Goal: Check status: Check status

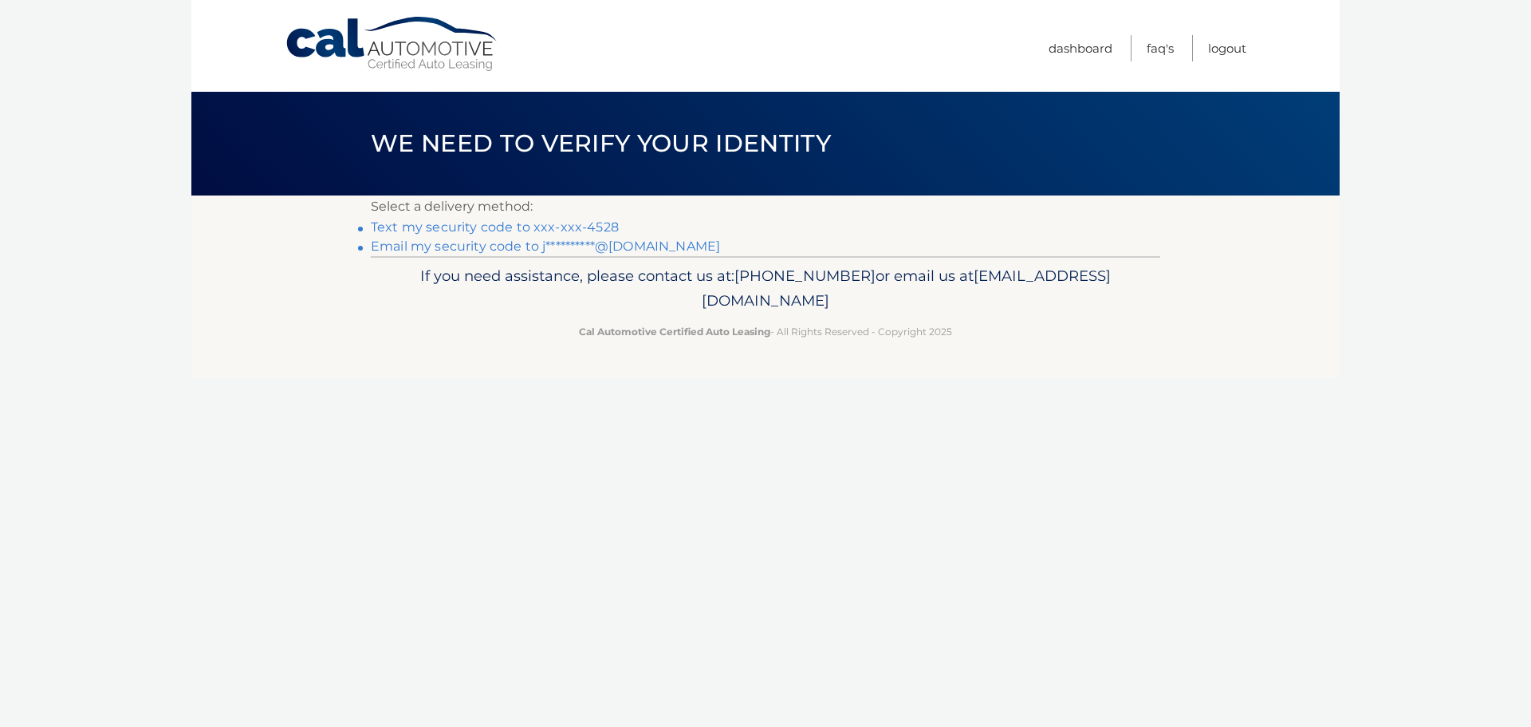
click at [499, 225] on link "Text my security code to xxx-xxx-4528" at bounding box center [495, 226] width 248 height 15
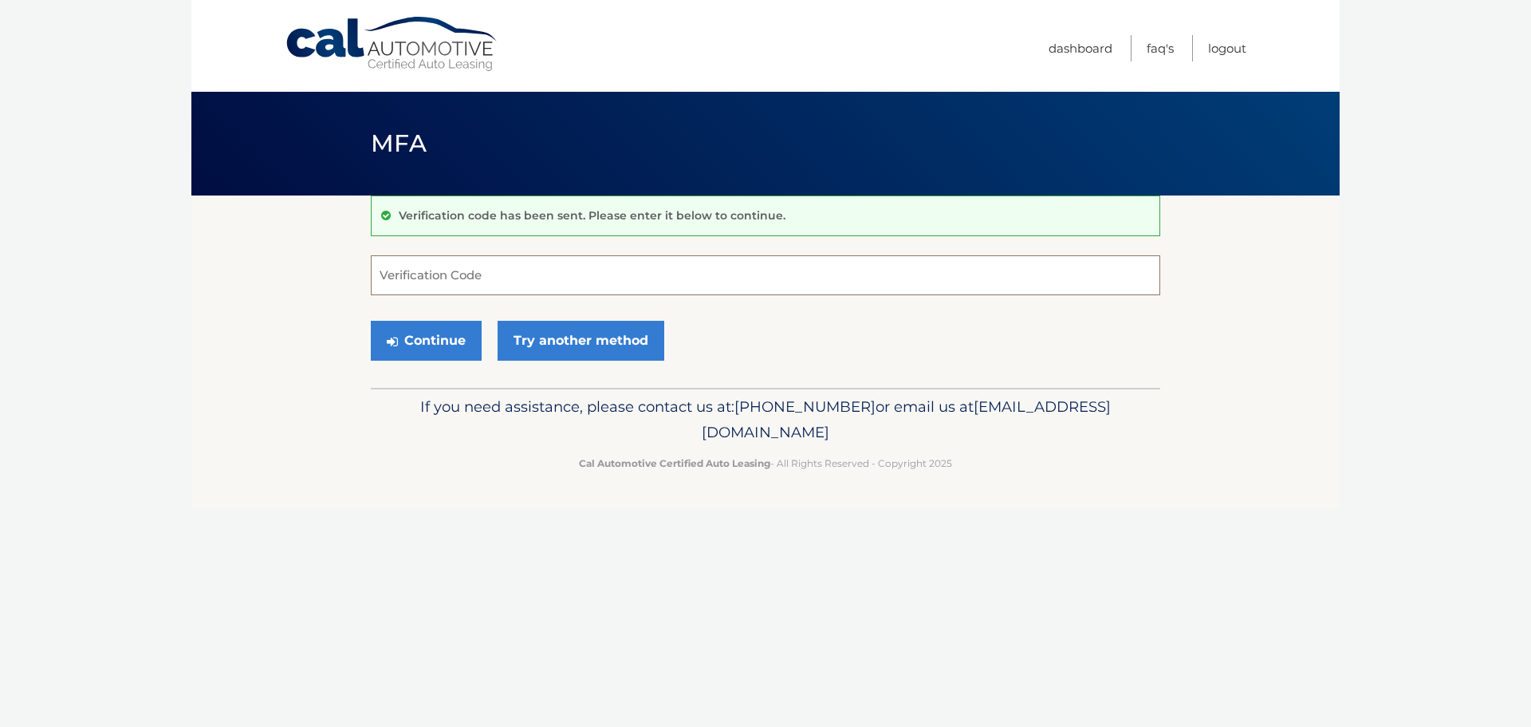
click at [495, 282] on input "Verification Code" at bounding box center [766, 275] width 790 height 40
type input "225936"
click at [443, 342] on button "Continue" at bounding box center [426, 341] width 111 height 40
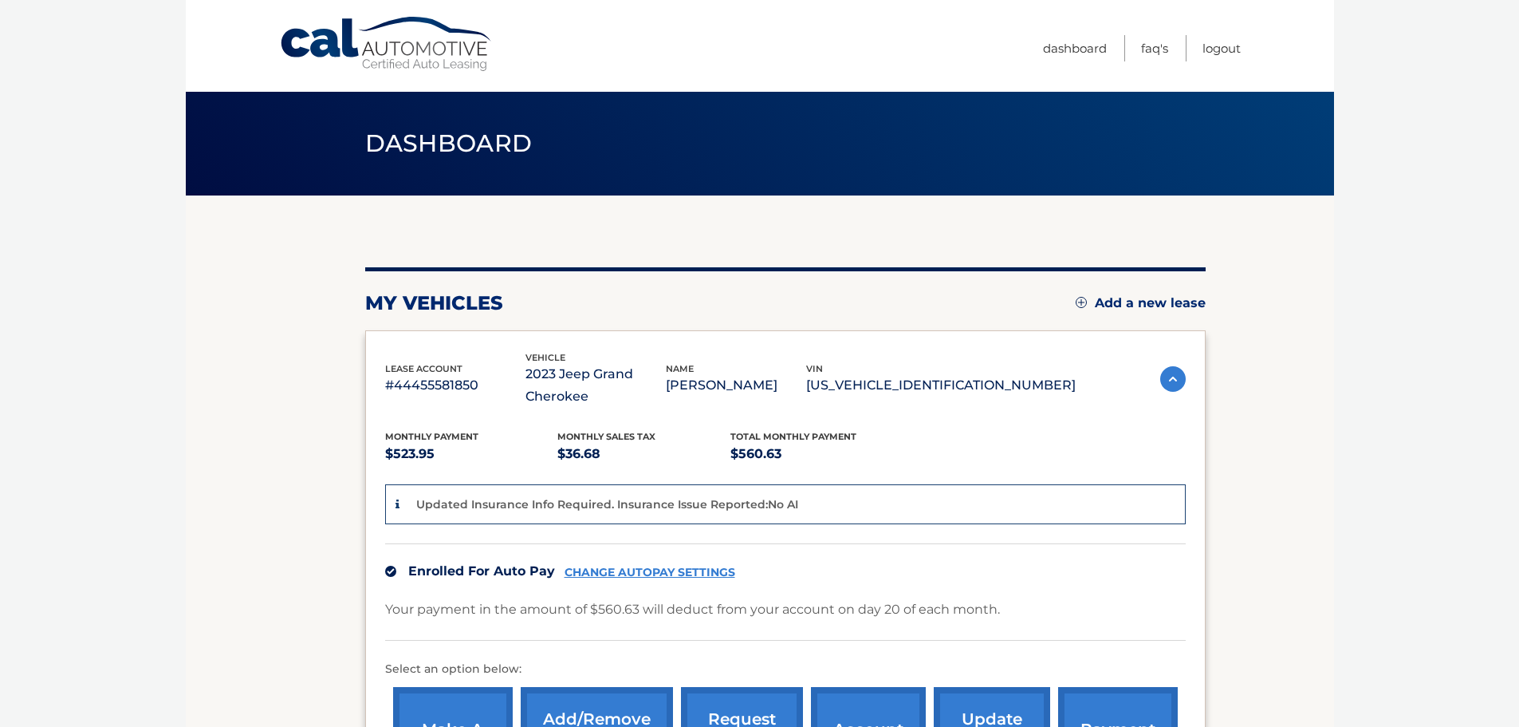
scroll to position [262, 0]
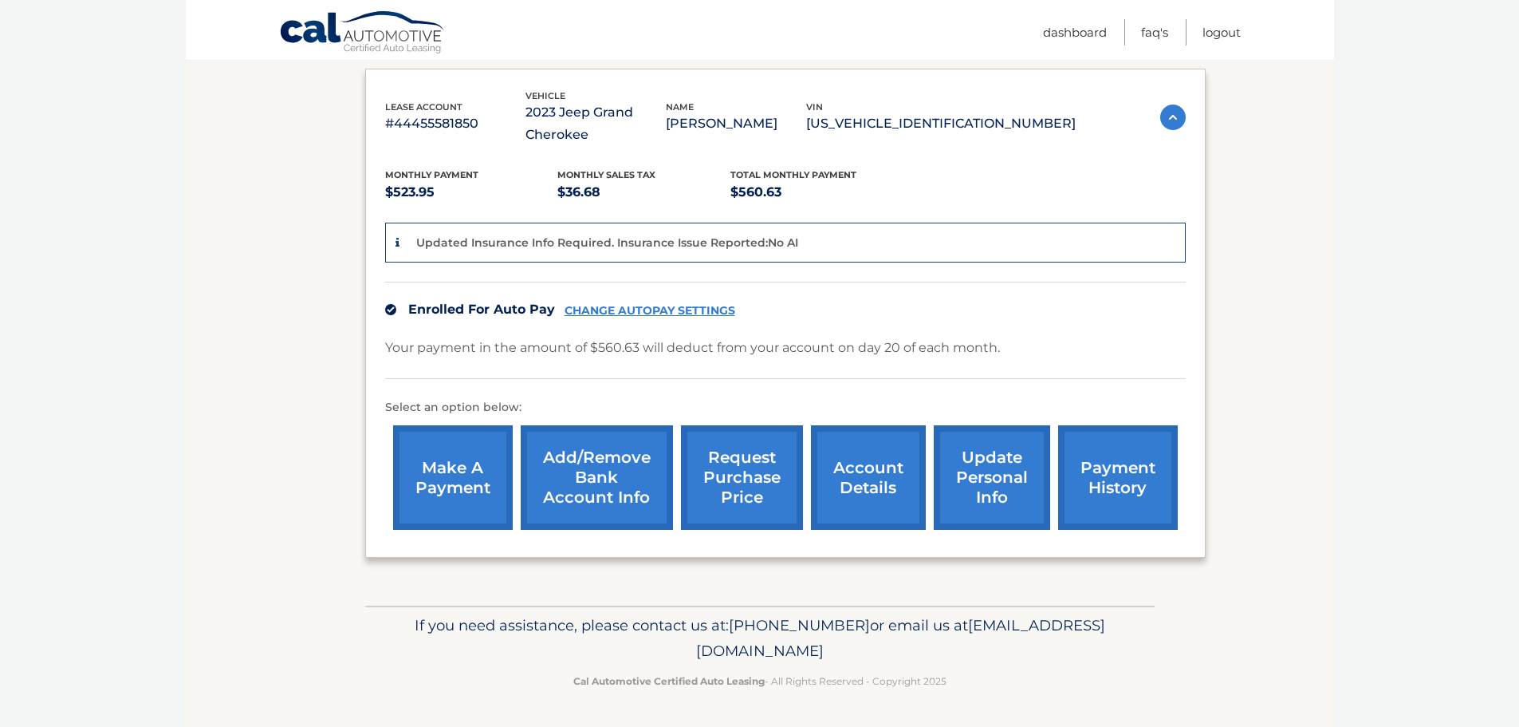
click at [901, 476] on link "account details" at bounding box center [868, 477] width 115 height 104
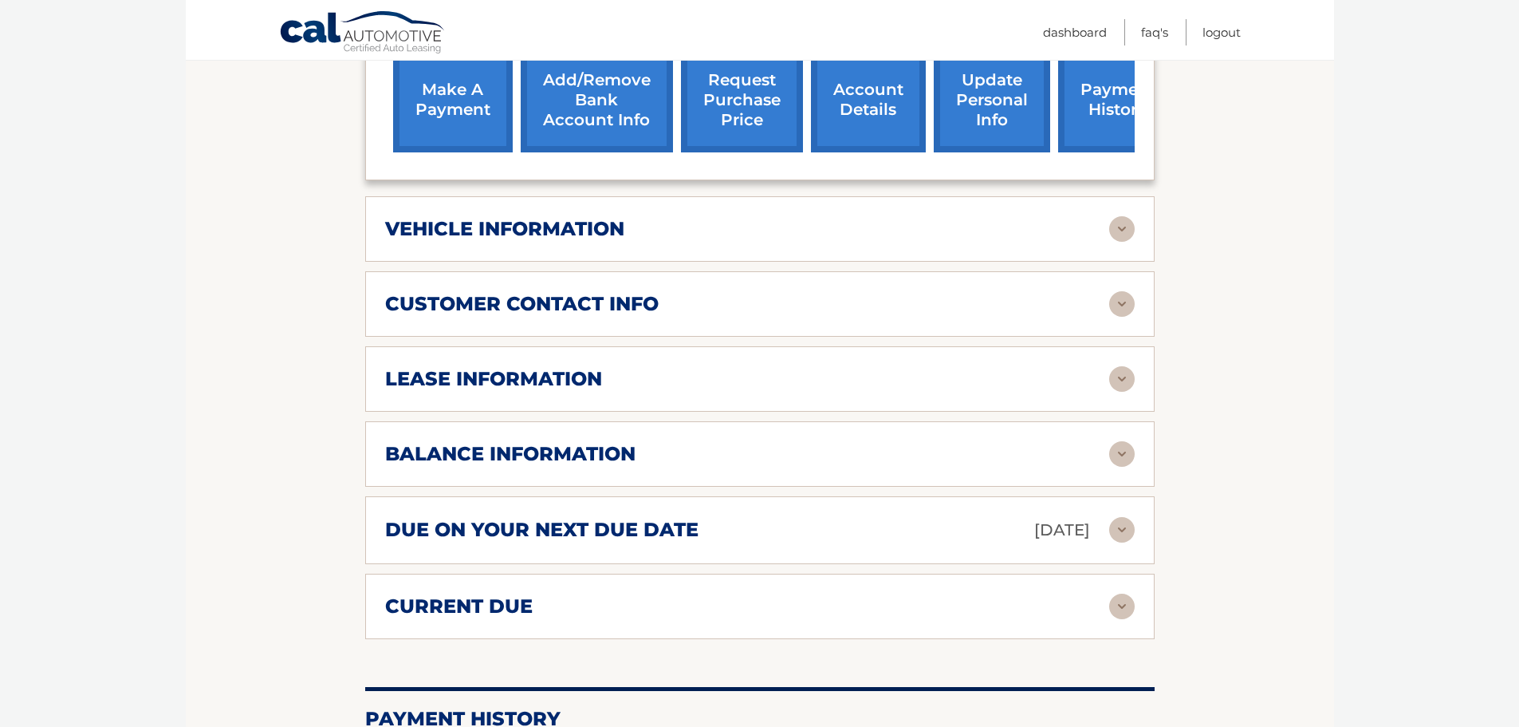
scroll to position [558, 0]
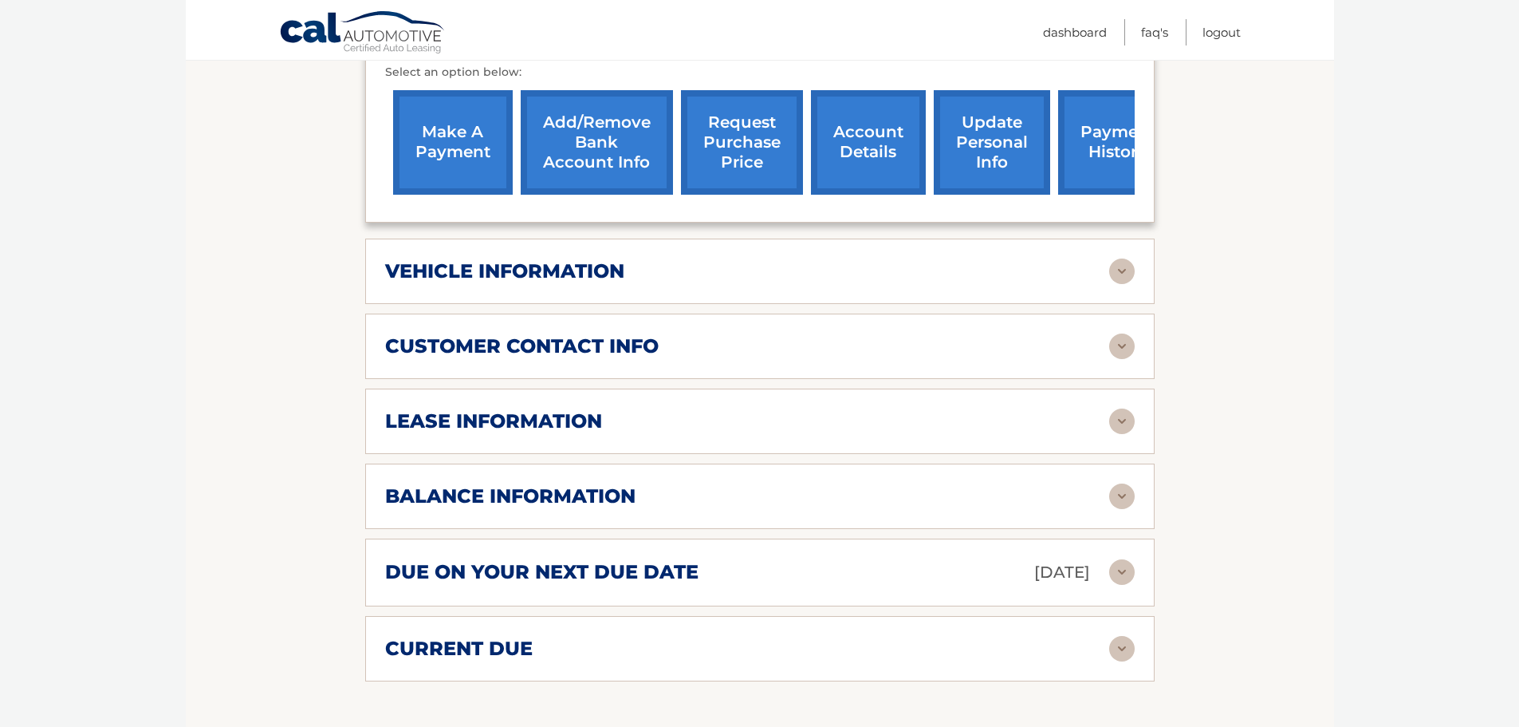
click at [1038, 268] on div "vehicle information" at bounding box center [747, 271] width 724 height 24
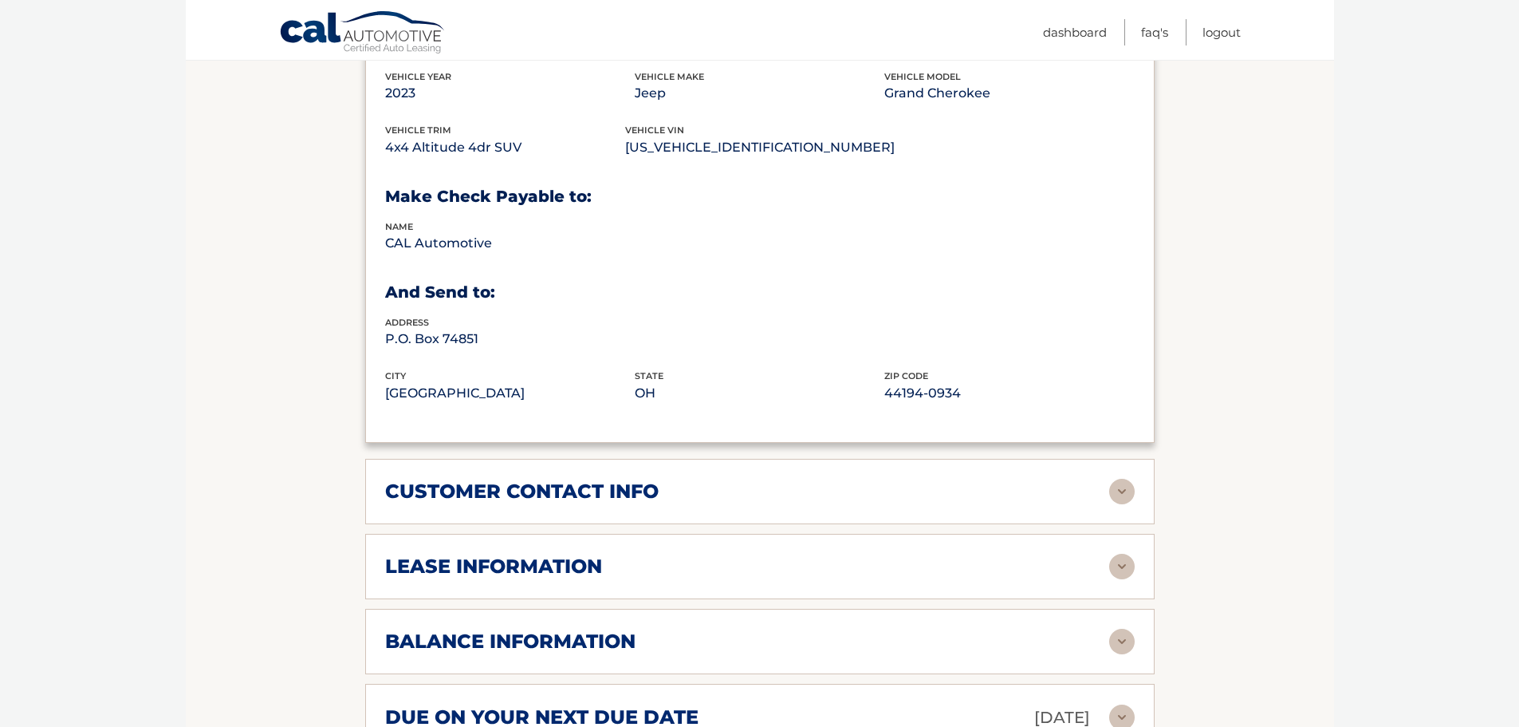
scroll to position [877, 0]
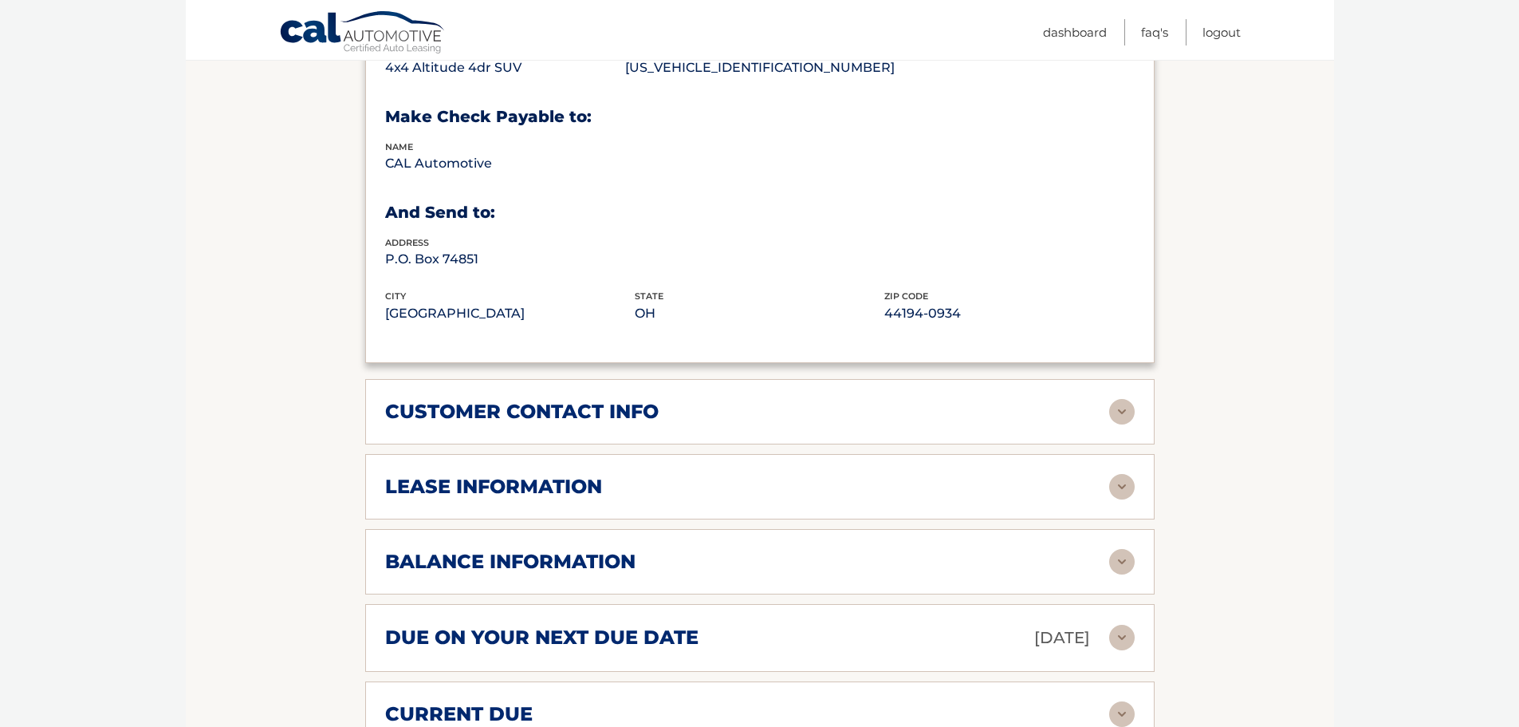
click at [951, 475] on div "lease information" at bounding box center [747, 487] width 724 height 24
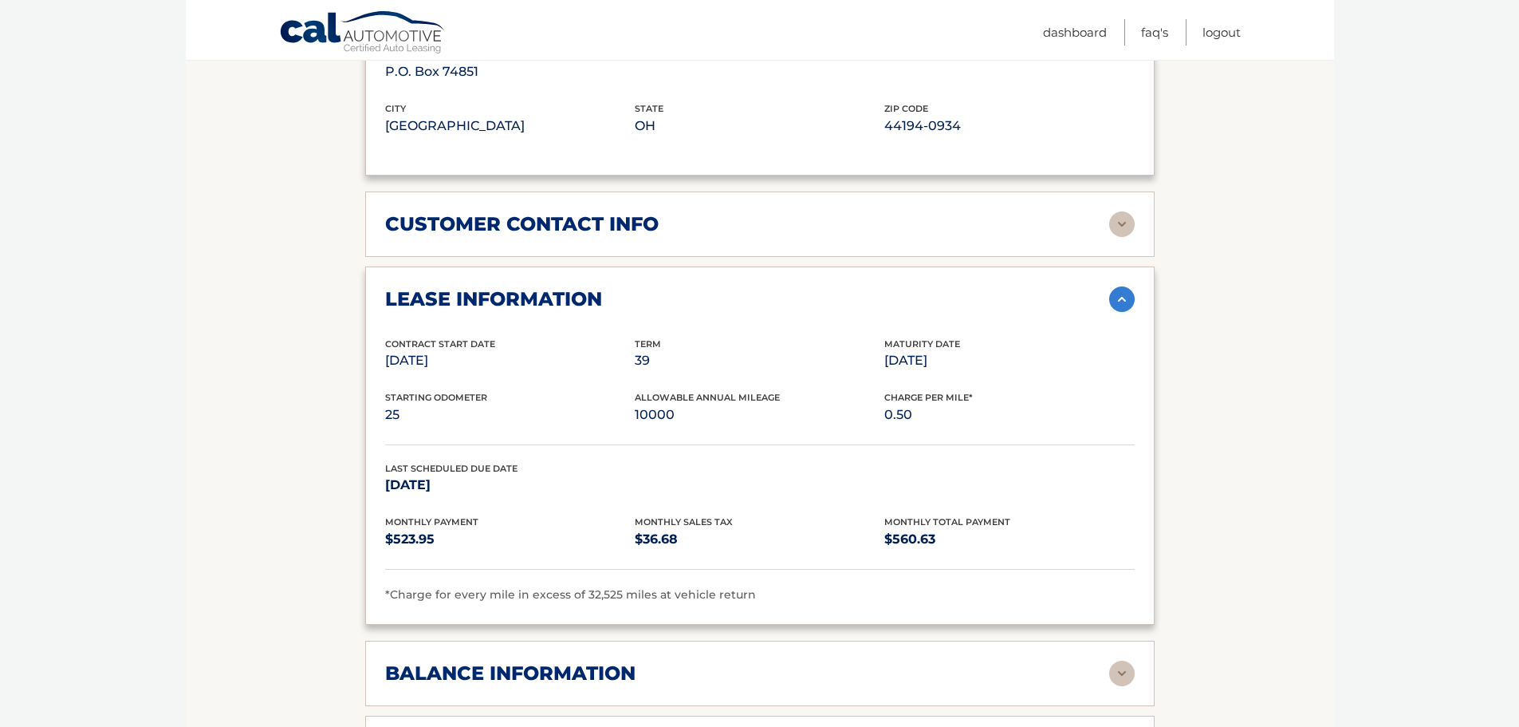
scroll to position [1196, 0]
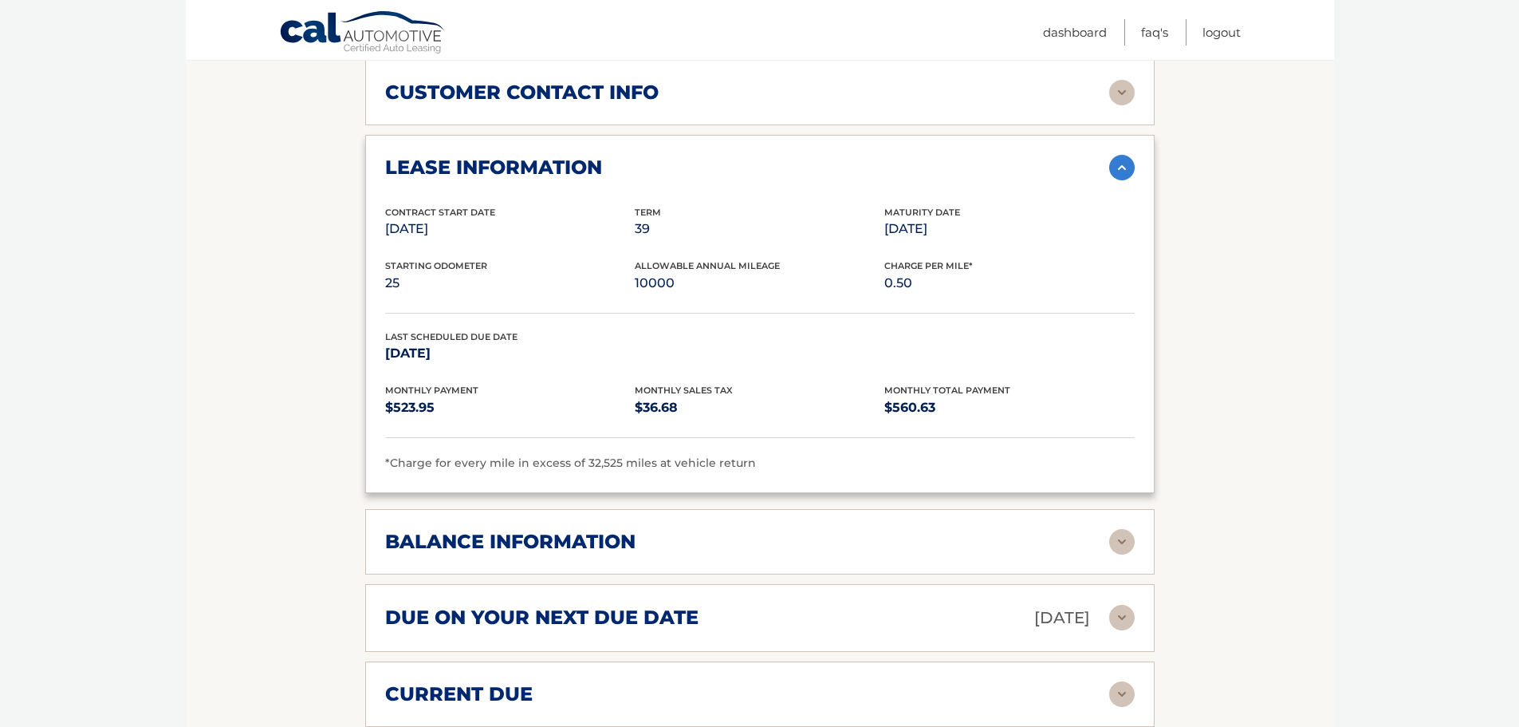
click at [983, 544] on div "balance information" at bounding box center [747, 542] width 724 height 24
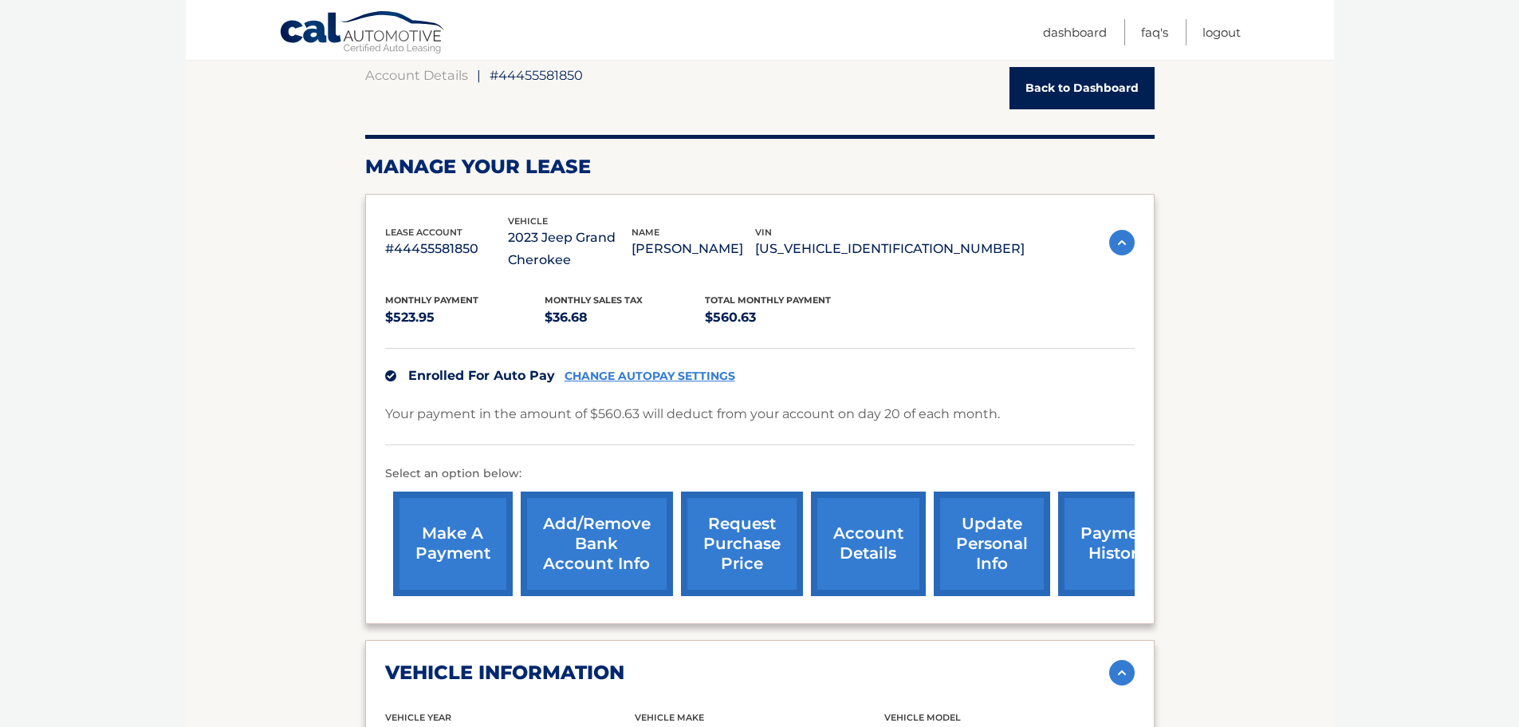
scroll to position [0, 0]
